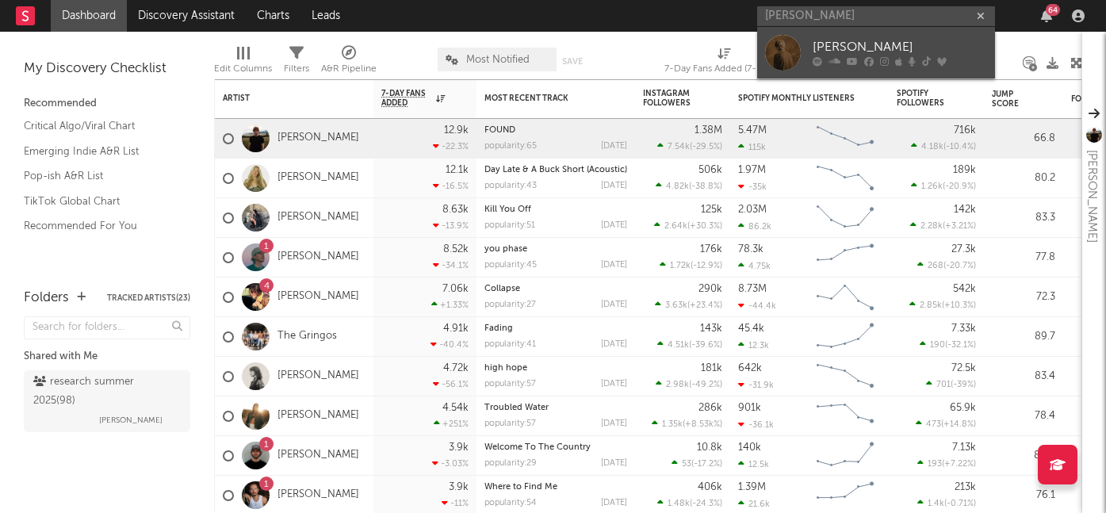
type input "[PERSON_NAME]"
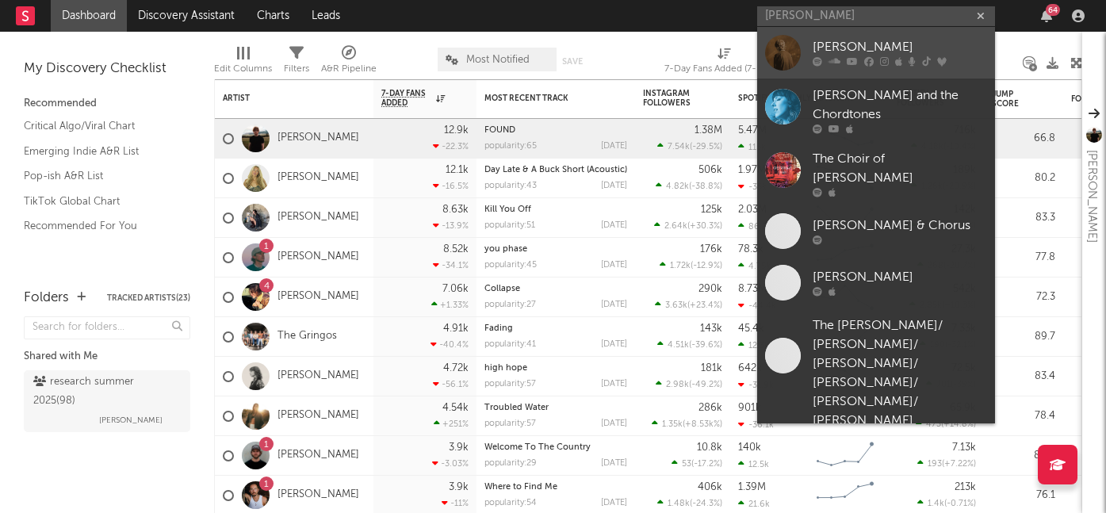
click at [867, 63] on icon at bounding box center [869, 62] width 10 height 10
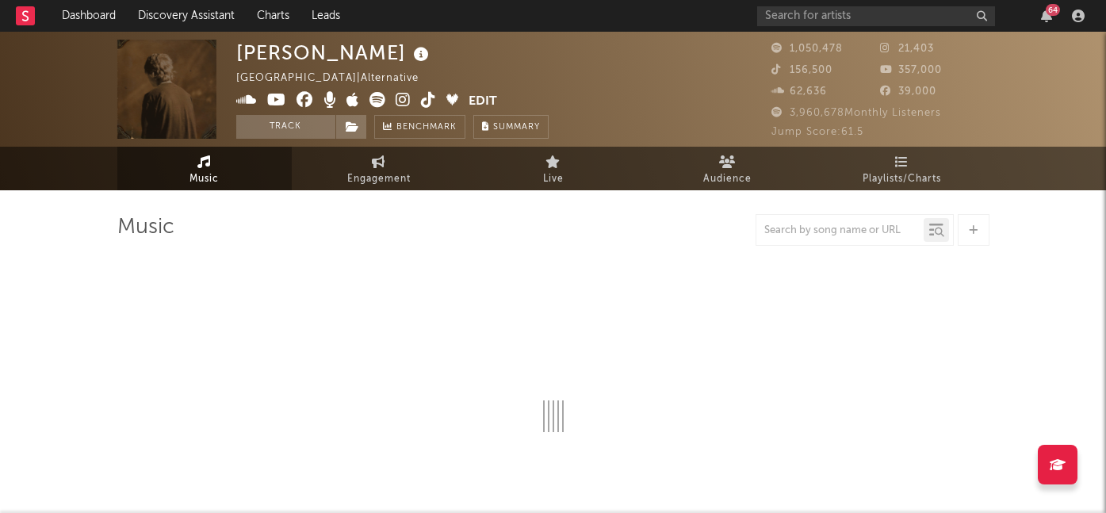
select select "6m"
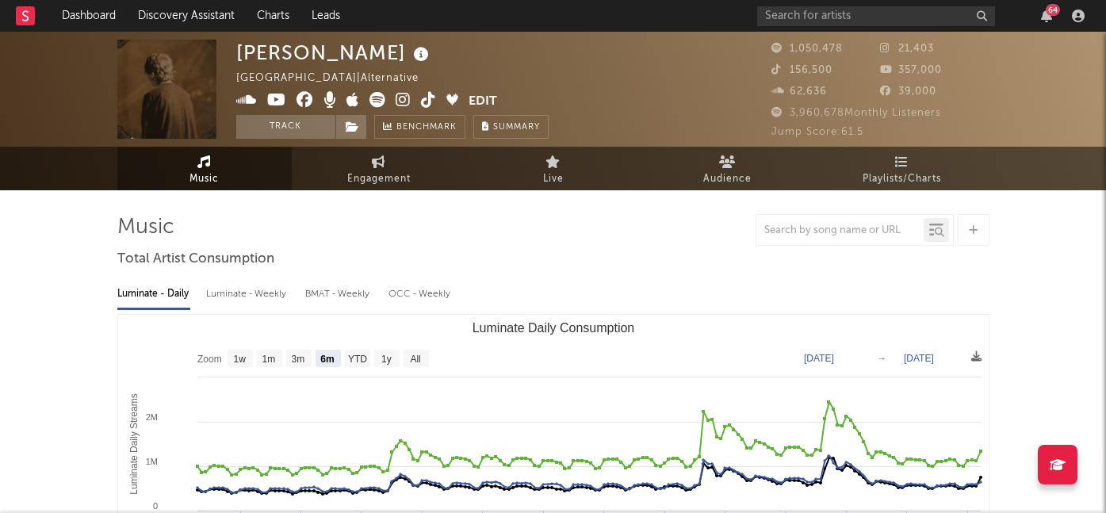
click at [1038, 25] on div "64" at bounding box center [923, 16] width 333 height 32
click at [1053, 11] on div "64" at bounding box center [1053, 10] width 14 height 12
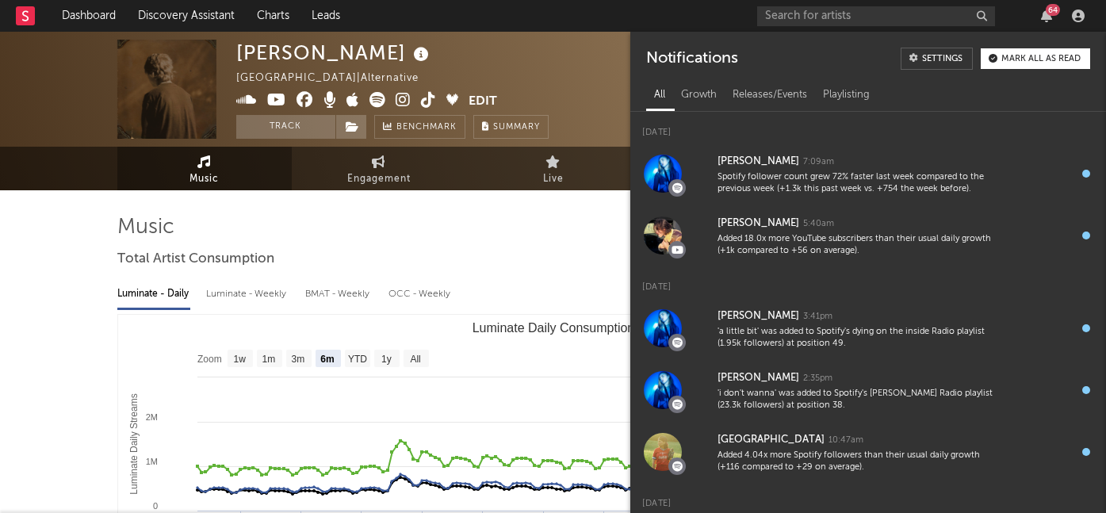
click at [1053, 11] on div "64" at bounding box center [1053, 10] width 14 height 12
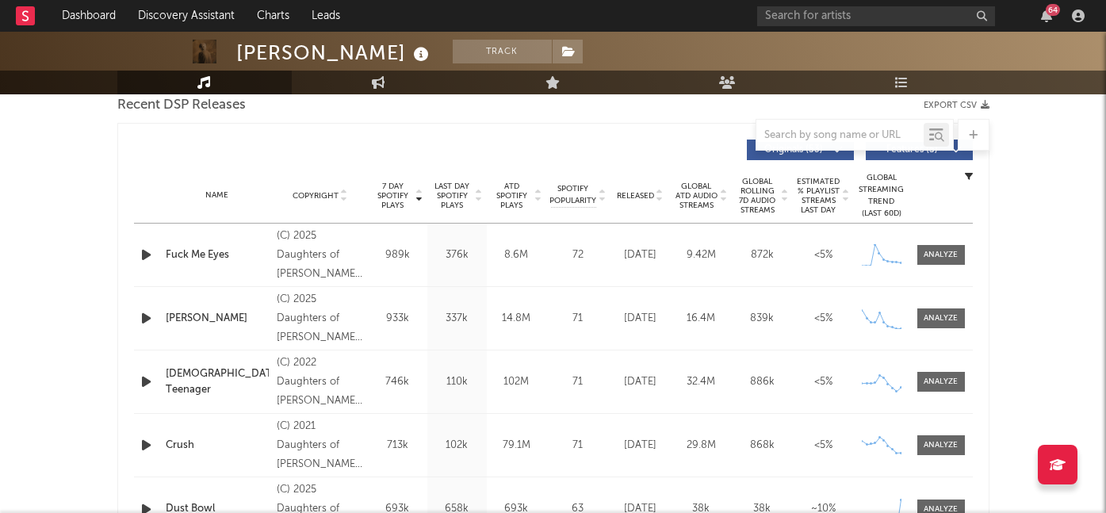
scroll to position [564, 0]
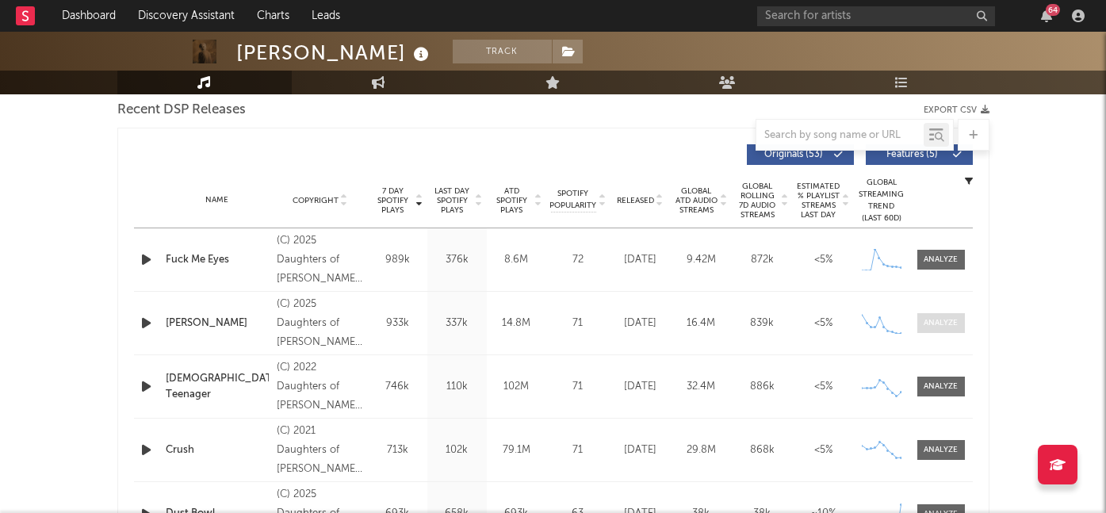
click at [921, 323] on span at bounding box center [941, 323] width 48 height 20
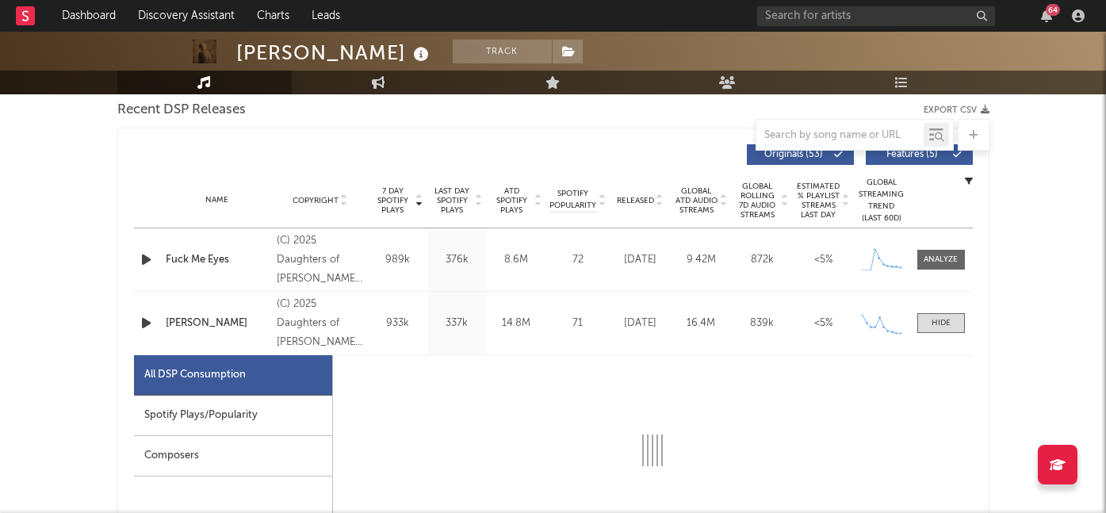
select select "1w"
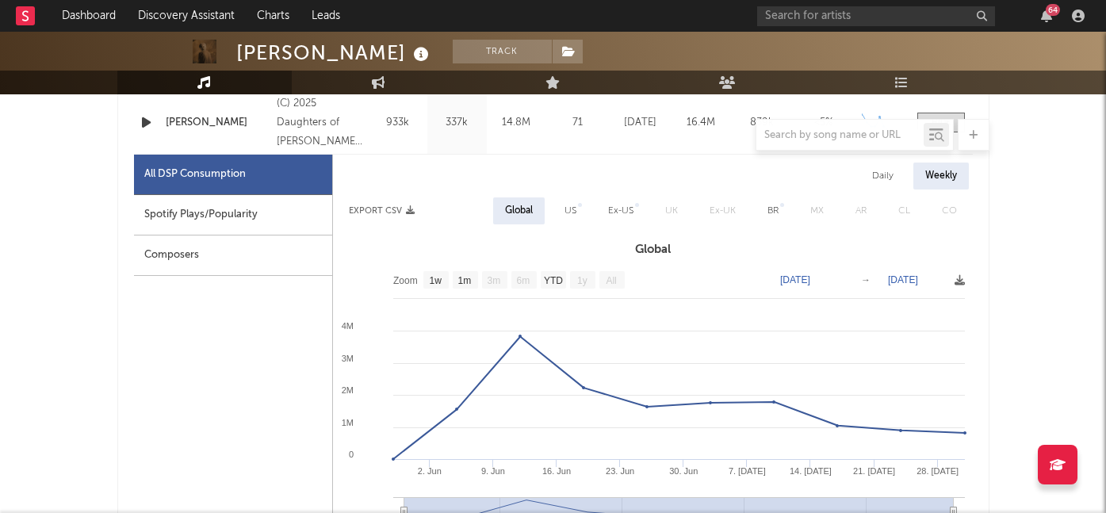
scroll to position [786, 0]
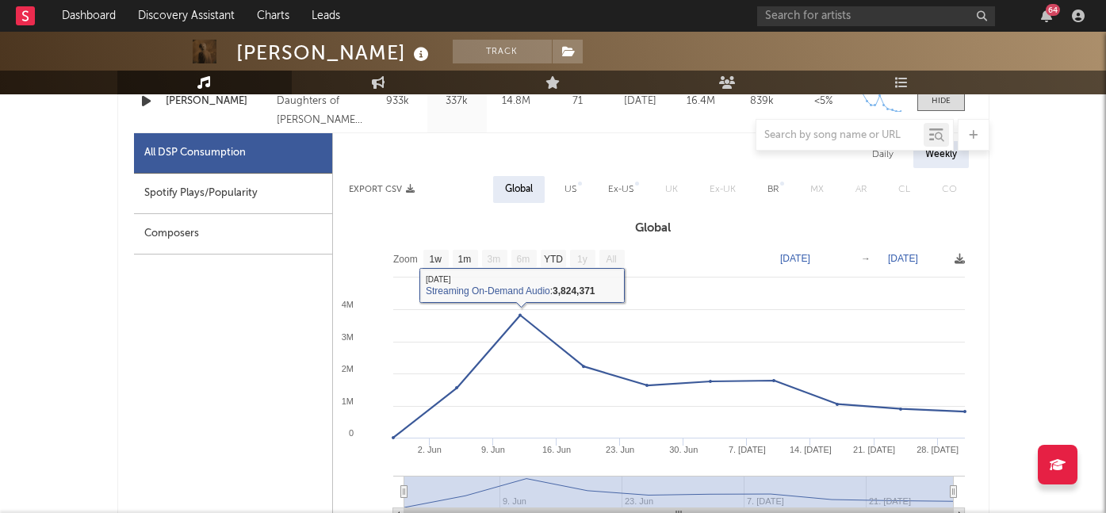
click at [277, 191] on div "Spotify Plays/Popularity" at bounding box center [233, 194] width 198 height 40
select select "1w"
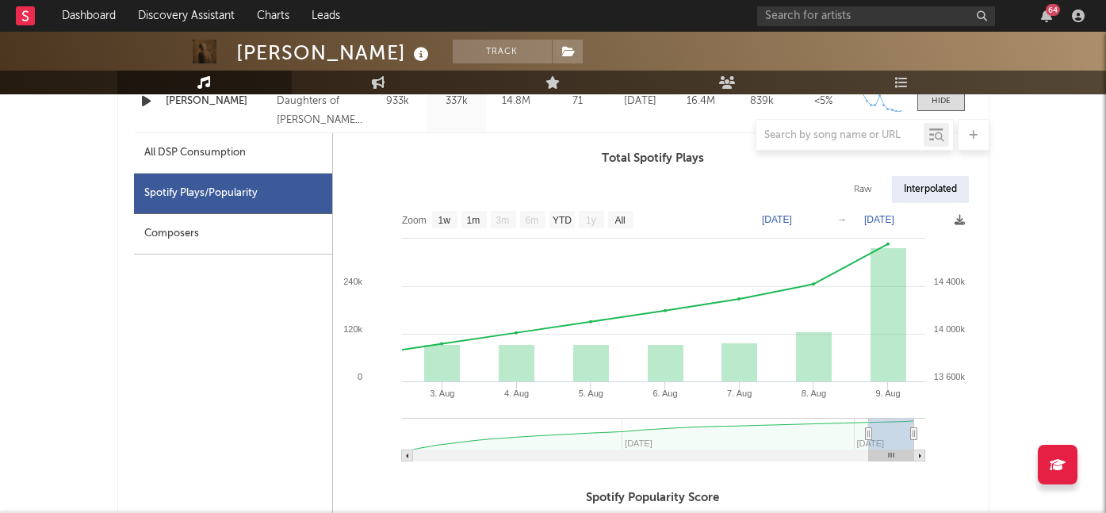
type input "[DATE]"
drag, startPoint x: 411, startPoint y: 432, endPoint x: 874, endPoint y: 443, distance: 463.2
click at [874, 443] on g at bounding box center [663, 440] width 523 height 44
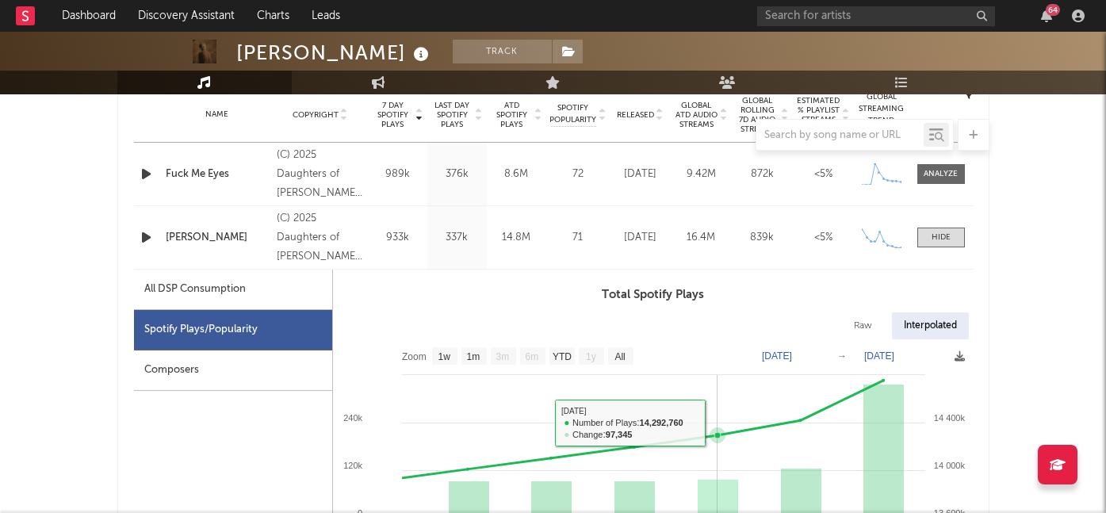
scroll to position [607, 0]
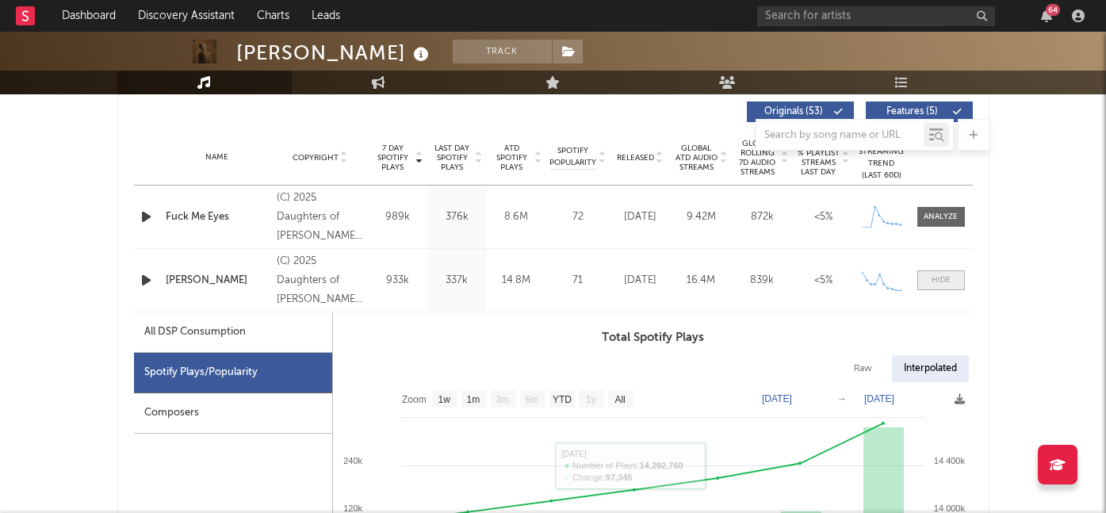
click at [932, 288] on span at bounding box center [941, 280] width 48 height 20
